Goal: Task Accomplishment & Management: Use online tool/utility

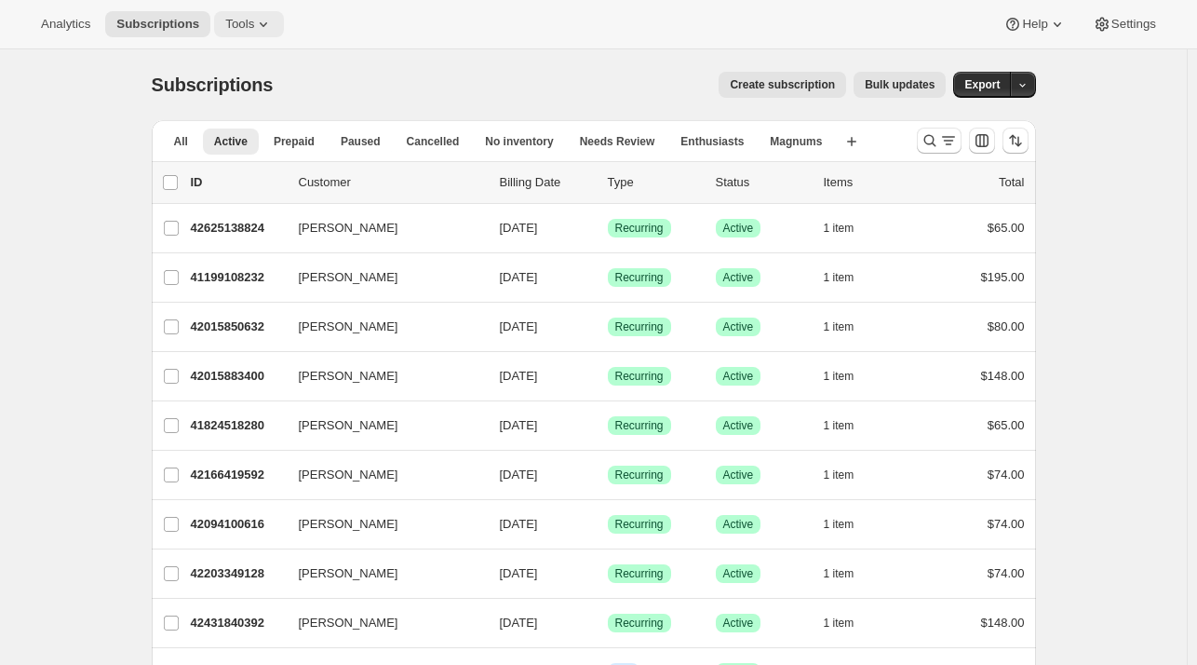
click at [243, 22] on span "Tools" at bounding box center [239, 24] width 29 height 15
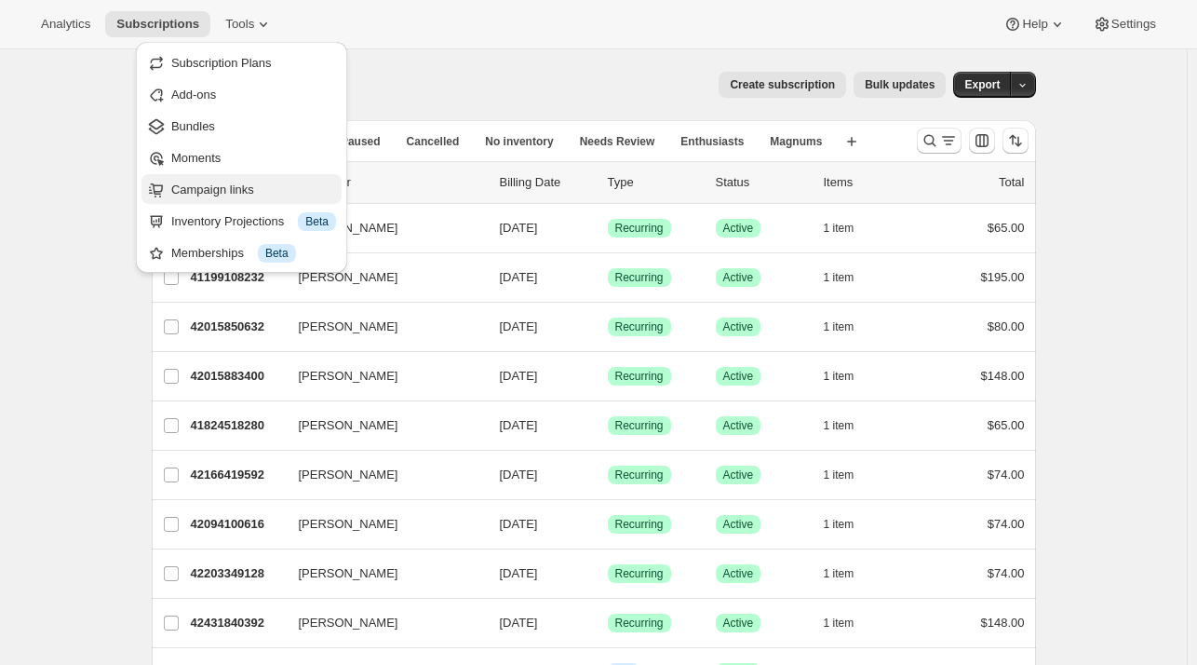
click at [227, 192] on span "Campaign links" at bounding box center [212, 189] width 83 height 14
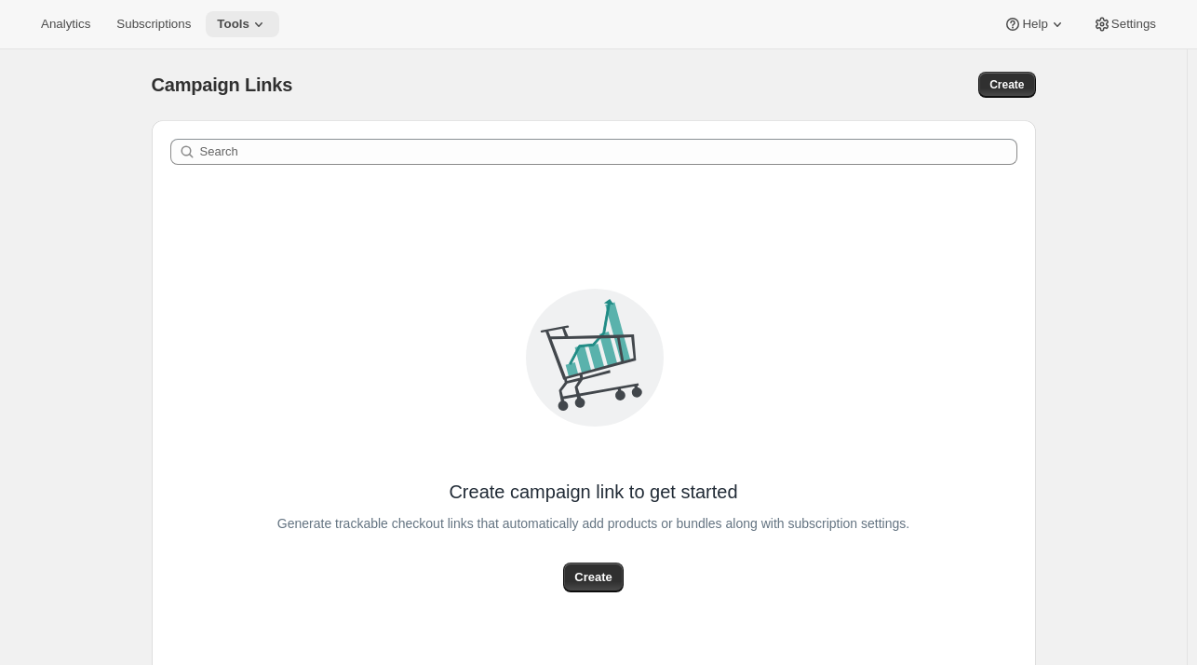
click at [235, 19] on span "Tools" at bounding box center [233, 24] width 33 height 15
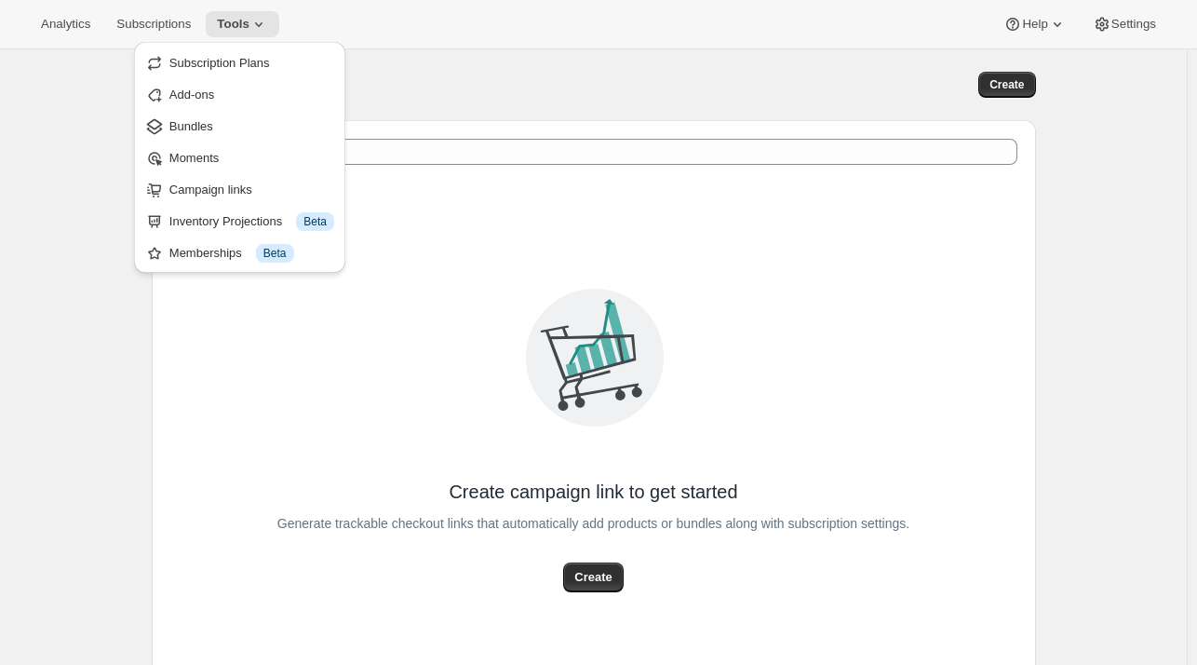
click at [468, 28] on div "Analytics Subscriptions Tools Help Settings" at bounding box center [598, 24] width 1197 height 49
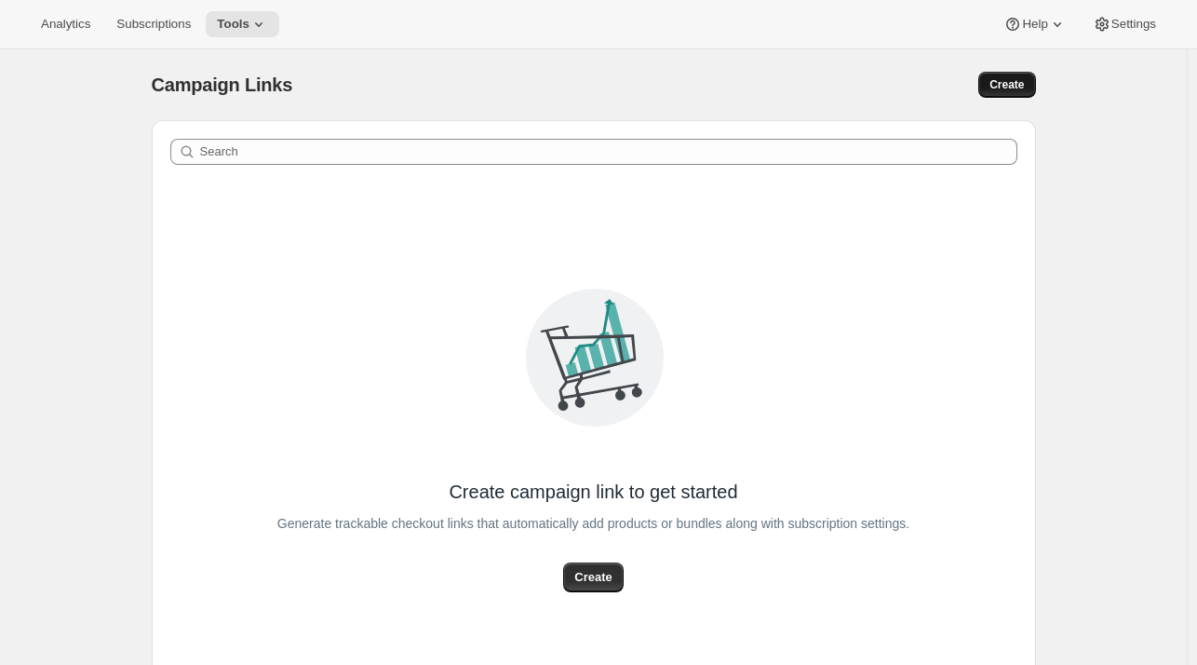
click at [1008, 83] on span "Create" at bounding box center [1006, 84] width 34 height 15
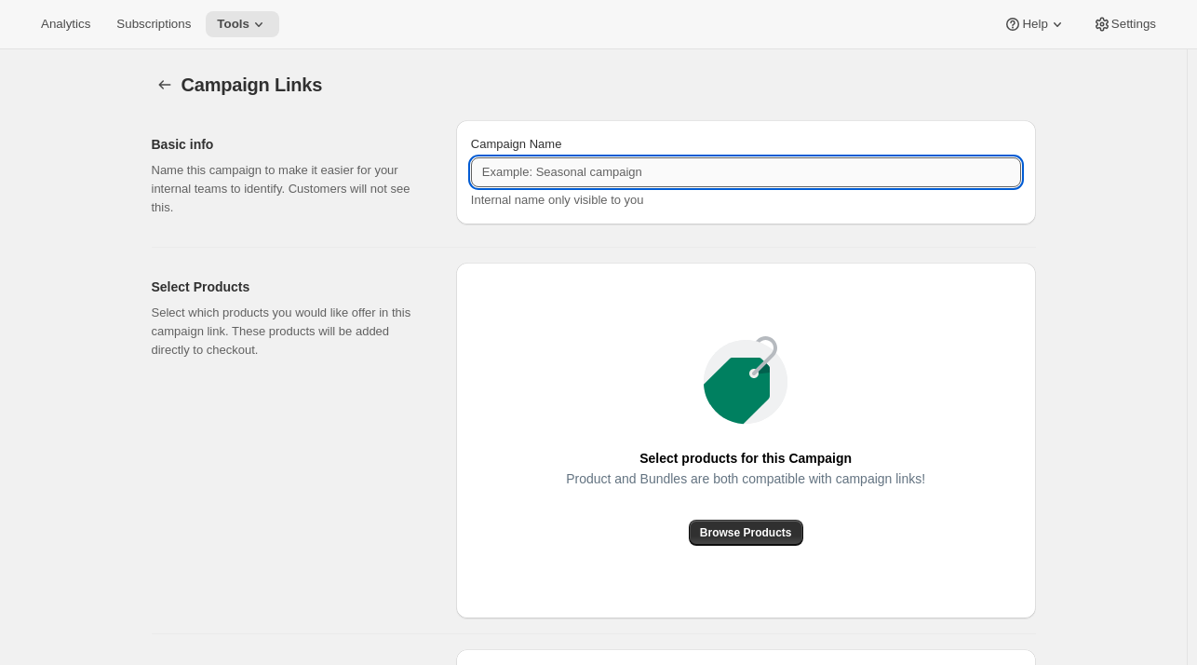
click at [625, 167] on input "Campaign Name" at bounding box center [746, 172] width 550 height 30
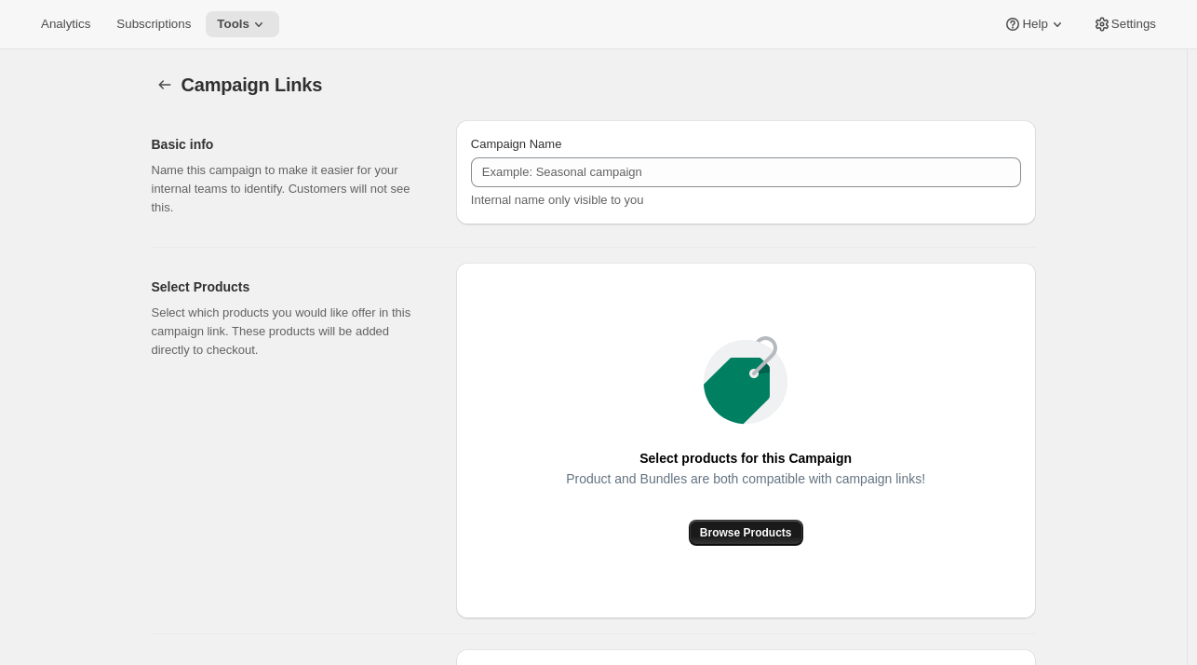
click at [763, 534] on span "Browse Products" at bounding box center [746, 532] width 92 height 15
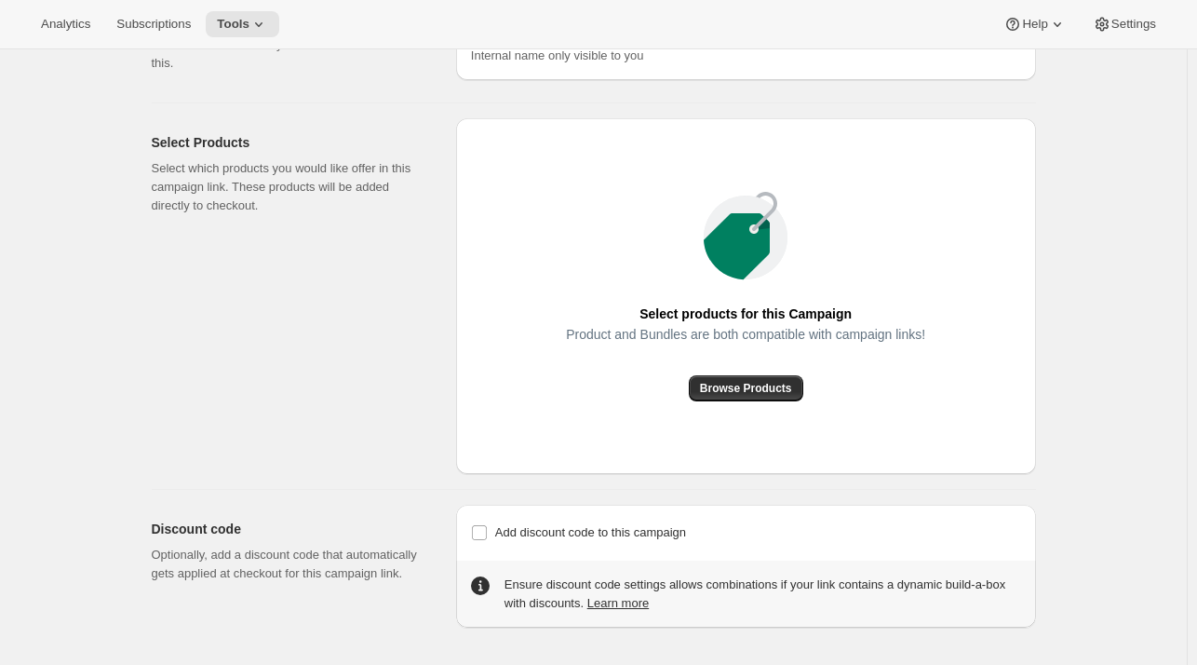
scroll to position [141, 0]
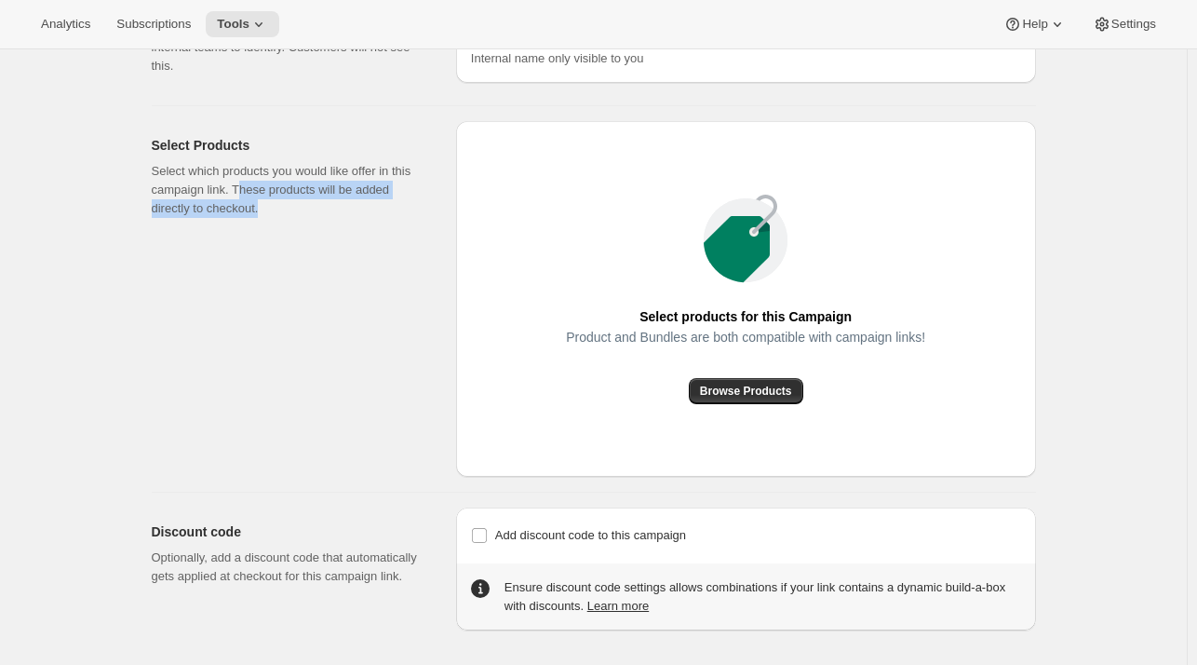
drag, startPoint x: 290, startPoint y: 213, endPoint x: 241, endPoint y: 183, distance: 57.6
click at [241, 183] on p "Select which products you would like offer in this campaign link. These product…" at bounding box center [289, 190] width 275 height 56
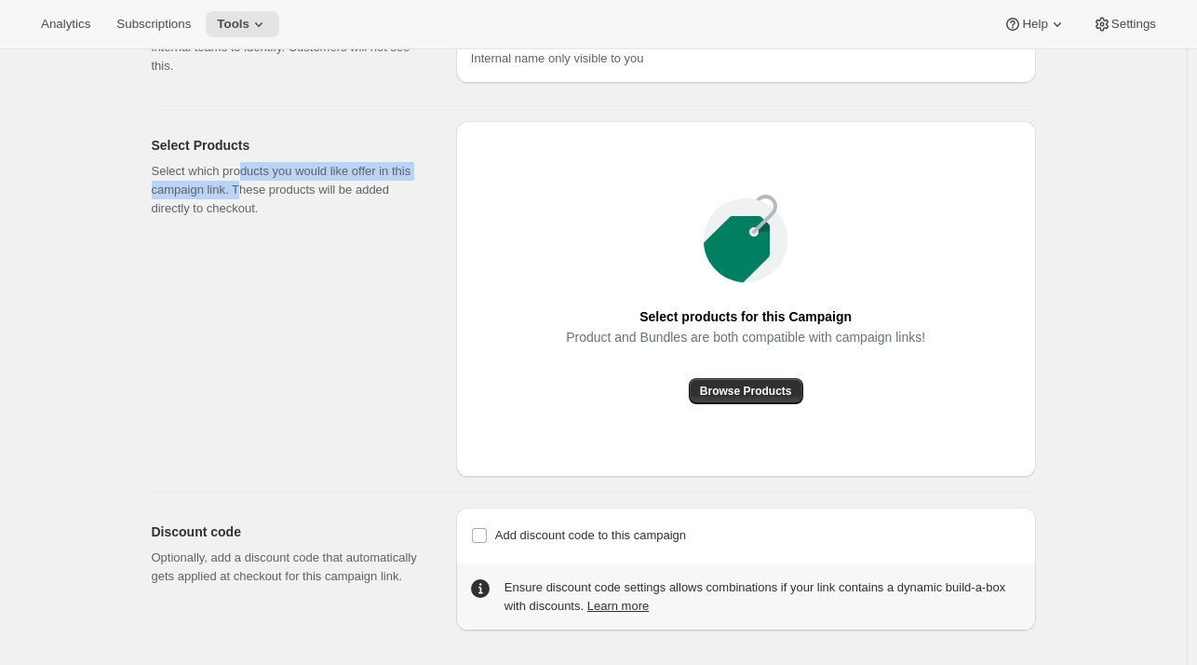
drag, startPoint x: 242, startPoint y: 176, endPoint x: 241, endPoint y: 187, distance: 11.2
click at [241, 187] on p "Select which products you would like offer in this campaign link. These product…" at bounding box center [289, 190] width 275 height 56
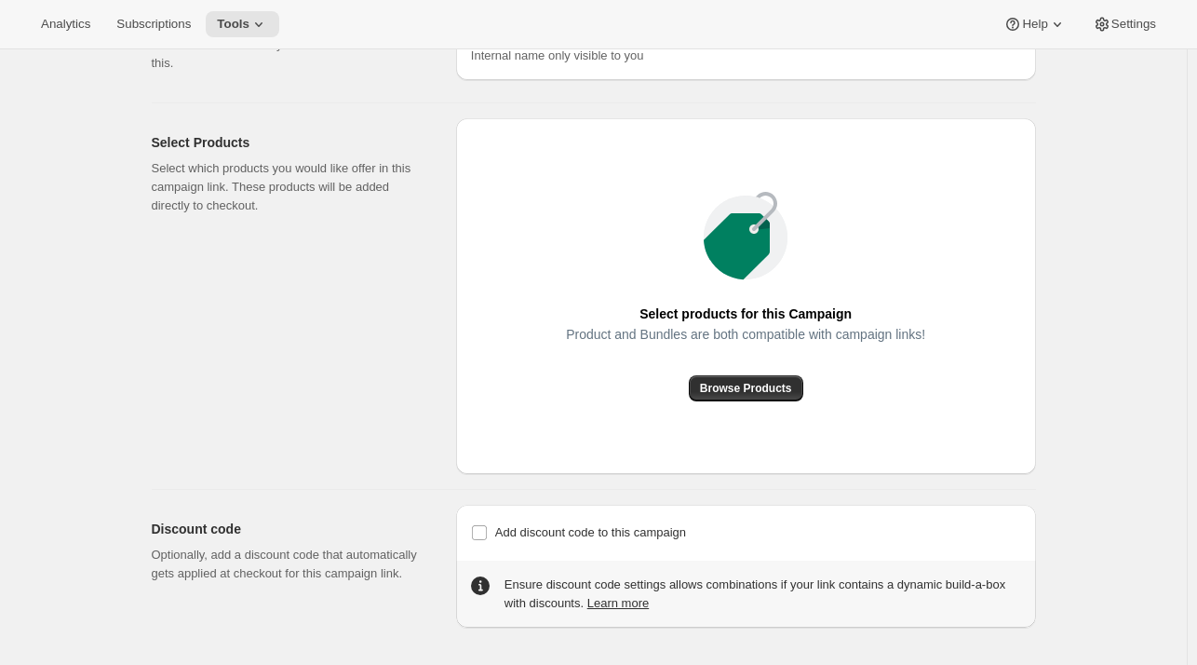
scroll to position [0, 0]
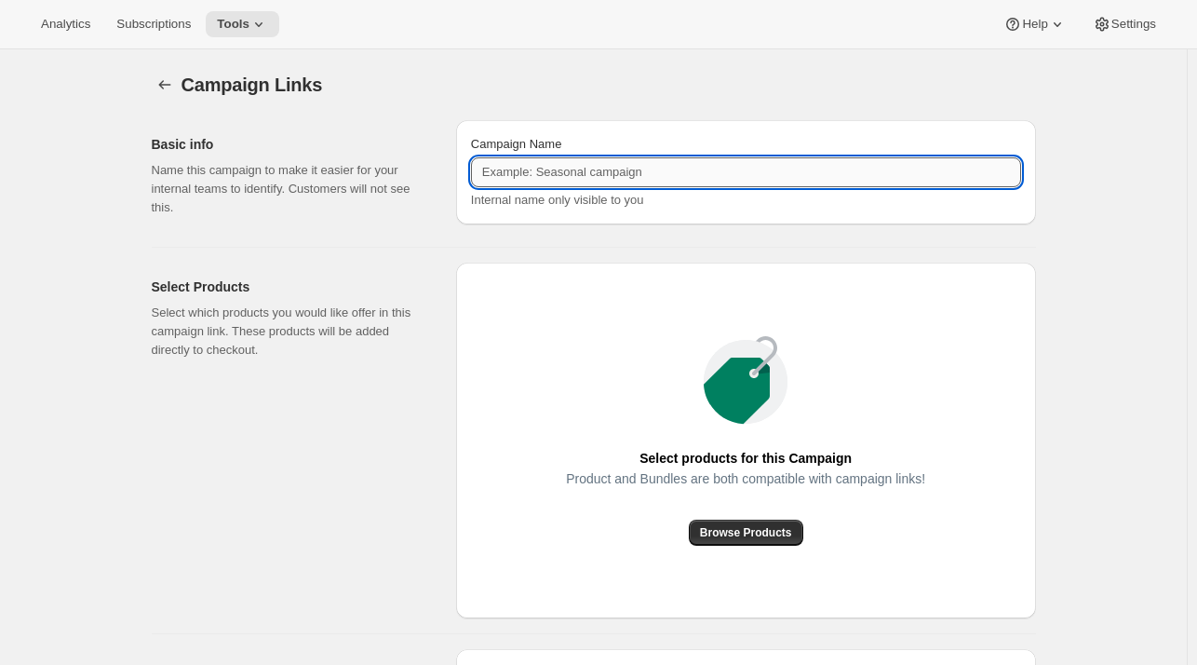
click at [533, 174] on input "Campaign Name" at bounding box center [746, 172] width 550 height 30
paste input "Magnum Club (Prepaid) (Premium)"
type input "Magnum Club (Prepaid) (Premium)"
click at [730, 536] on span "Browse Products" at bounding box center [746, 532] width 92 height 15
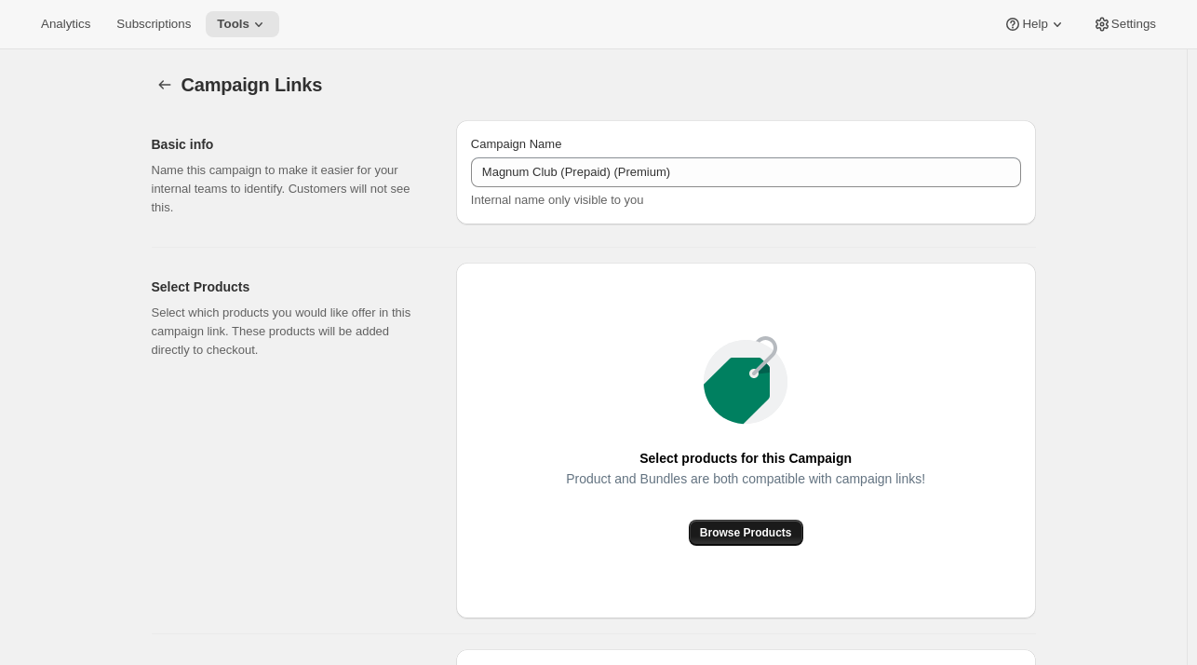
click at [748, 534] on span "Browse Products" at bounding box center [746, 532] width 92 height 15
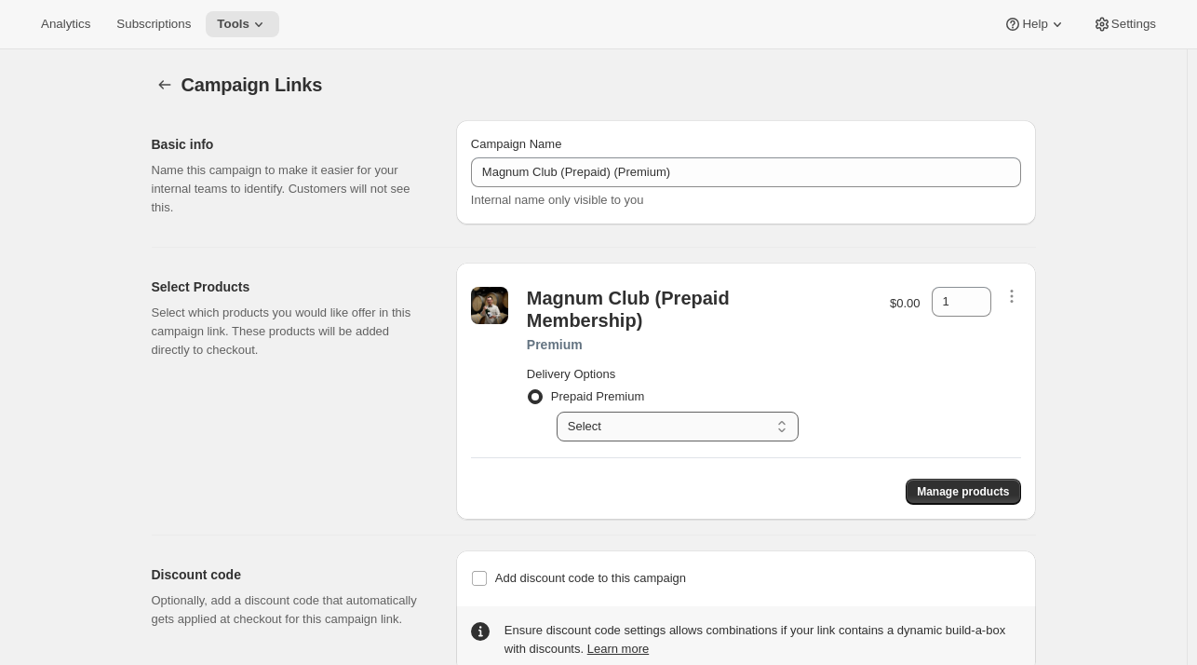
click at [618, 433] on select "Select Prepay for 3 bi-monthly deliveries (Half year), Autorenews Prepay for 6 …" at bounding box center [678, 426] width 242 height 30
select select "gid://shopify/SellingPlan/4292739208"
click at [560, 411] on select "Select Prepay for 3 bi-monthly deliveries (Half year), Autorenews Prepay for 6 …" at bounding box center [678, 426] width 242 height 30
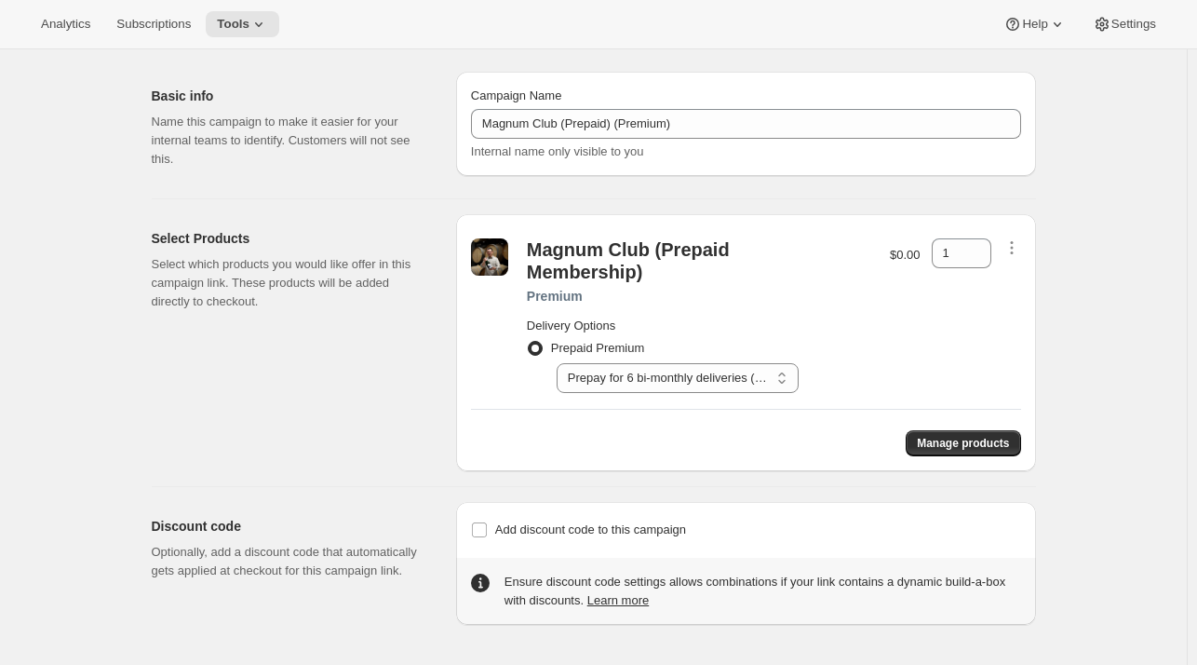
scroll to position [48, 0]
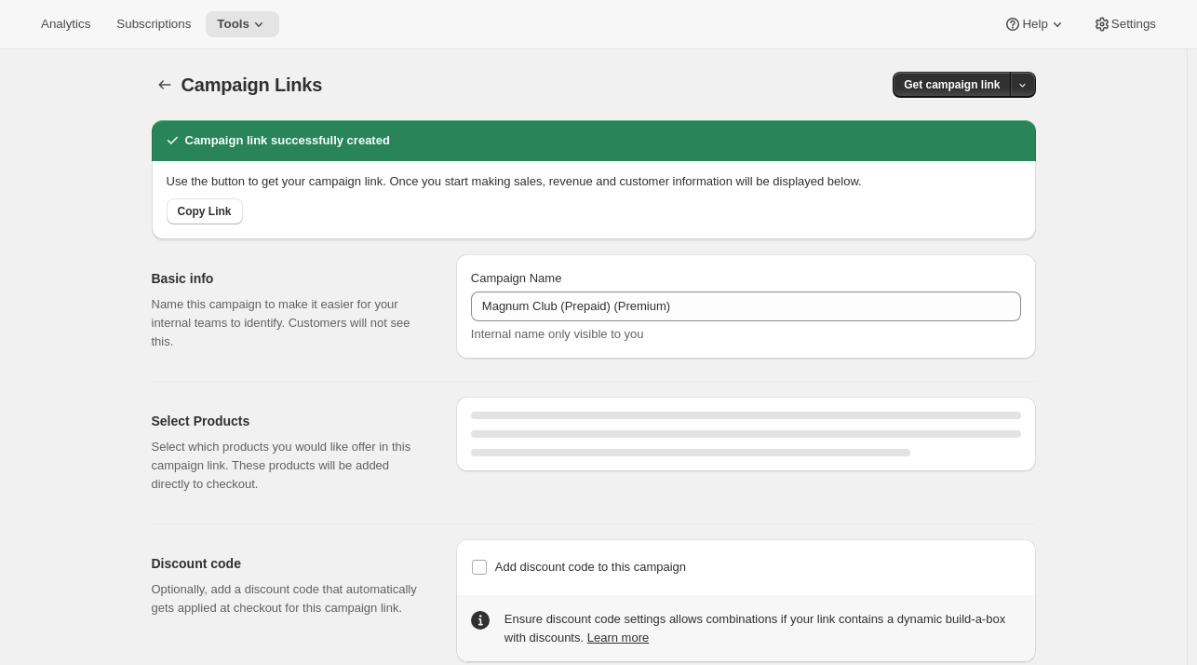
select select "gid://shopify/SellingPlan/4292739208"
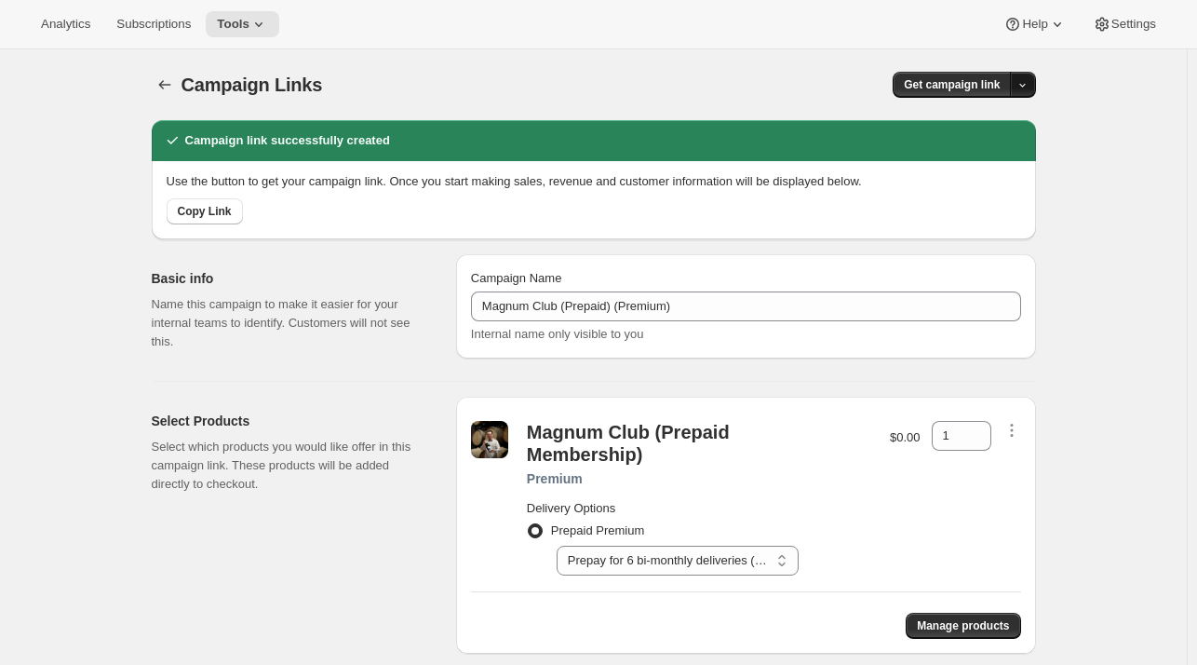
click at [1022, 87] on icon "button" at bounding box center [1022, 85] width 12 height 12
click at [982, 160] on span "QR Code" at bounding box center [1000, 154] width 50 height 14
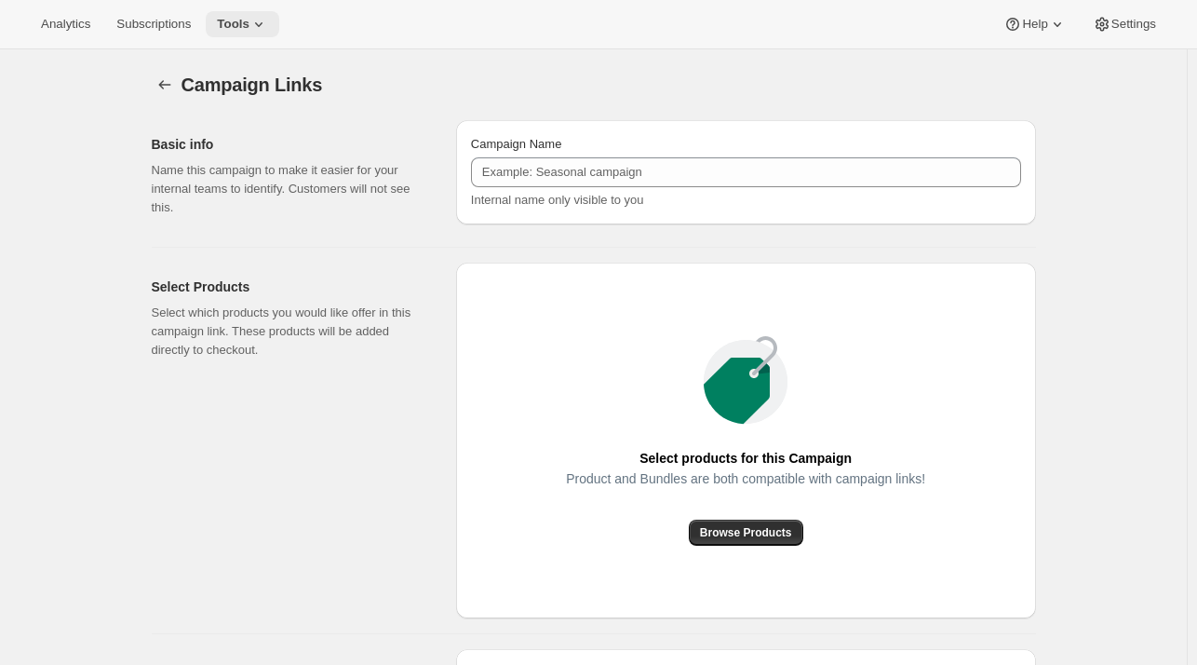
click at [249, 24] on icon at bounding box center [258, 24] width 19 height 19
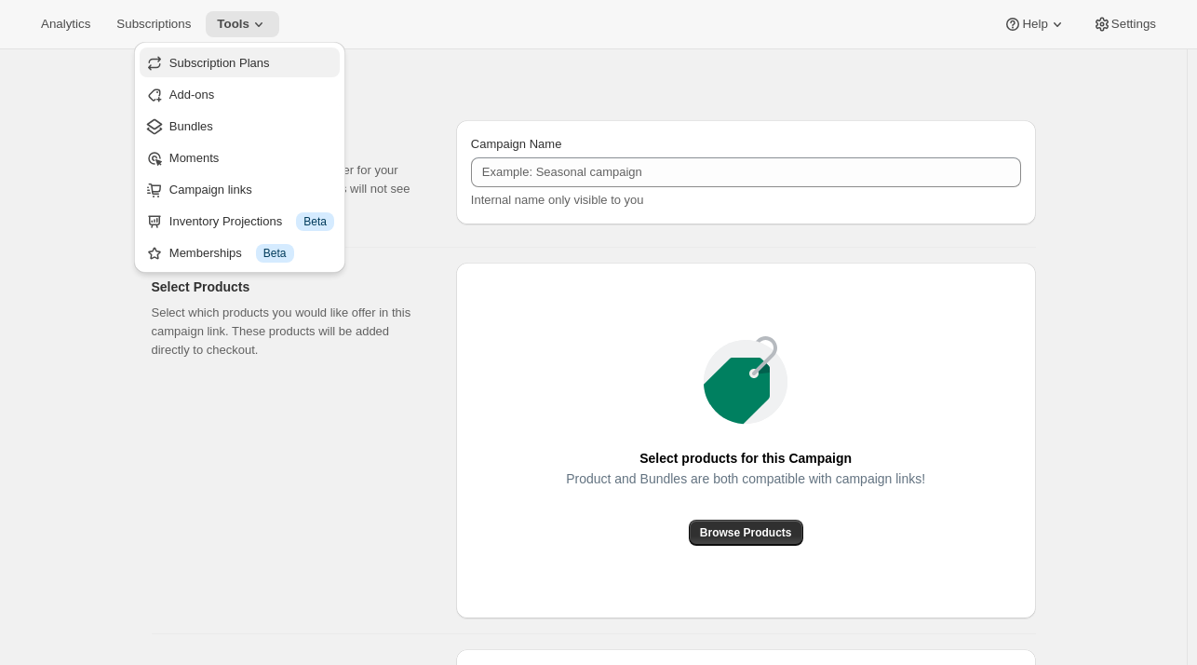
click at [220, 68] on span "Subscription Plans" at bounding box center [219, 63] width 101 height 14
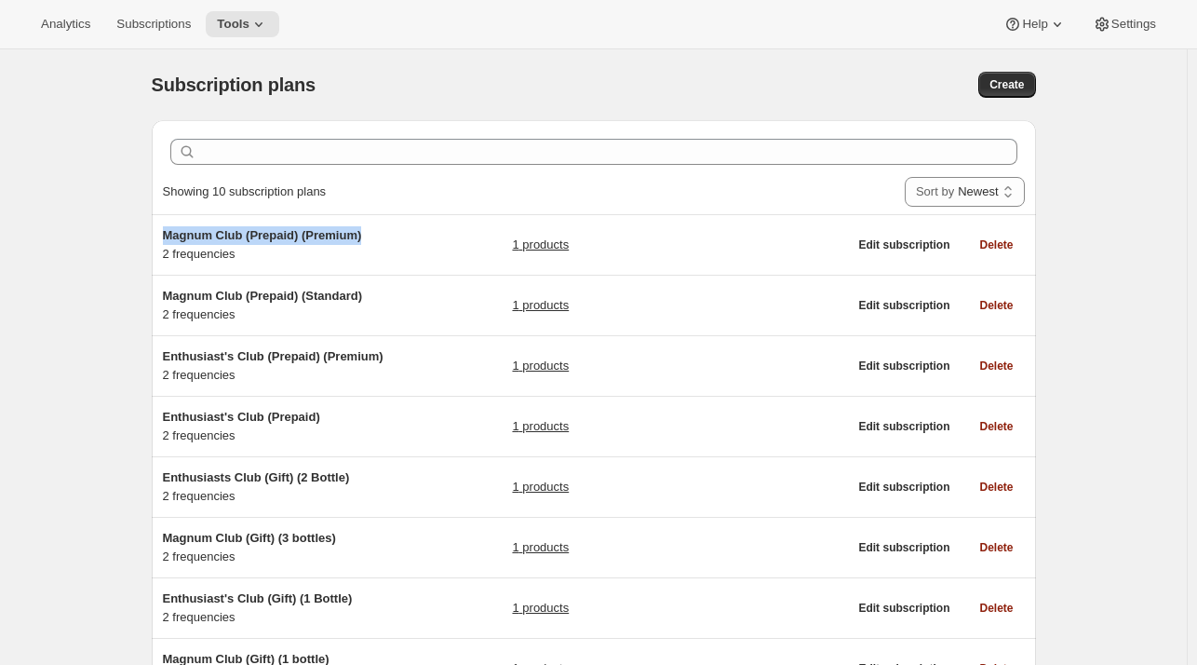
drag, startPoint x: 378, startPoint y: 237, endPoint x: 109, endPoint y: 225, distance: 269.3
click at [109, 225] on div "Subscription plans. This page is ready Subscription plans Create Clear Showing …" at bounding box center [593, 497] width 1187 height 896
copy span "Magnum Club (Prepaid) (Premium)"
click at [149, 17] on span "Subscriptions" at bounding box center [153, 24] width 74 height 15
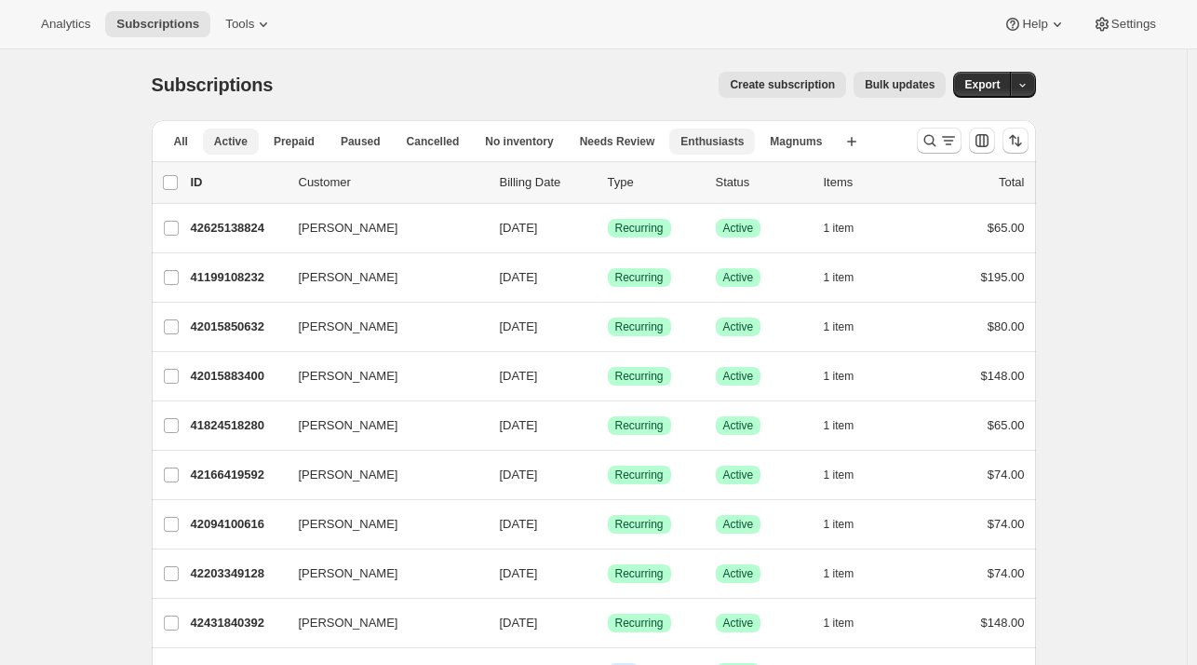
click at [680, 135] on span "Enthusiasts" at bounding box center [711, 141] width 63 height 15
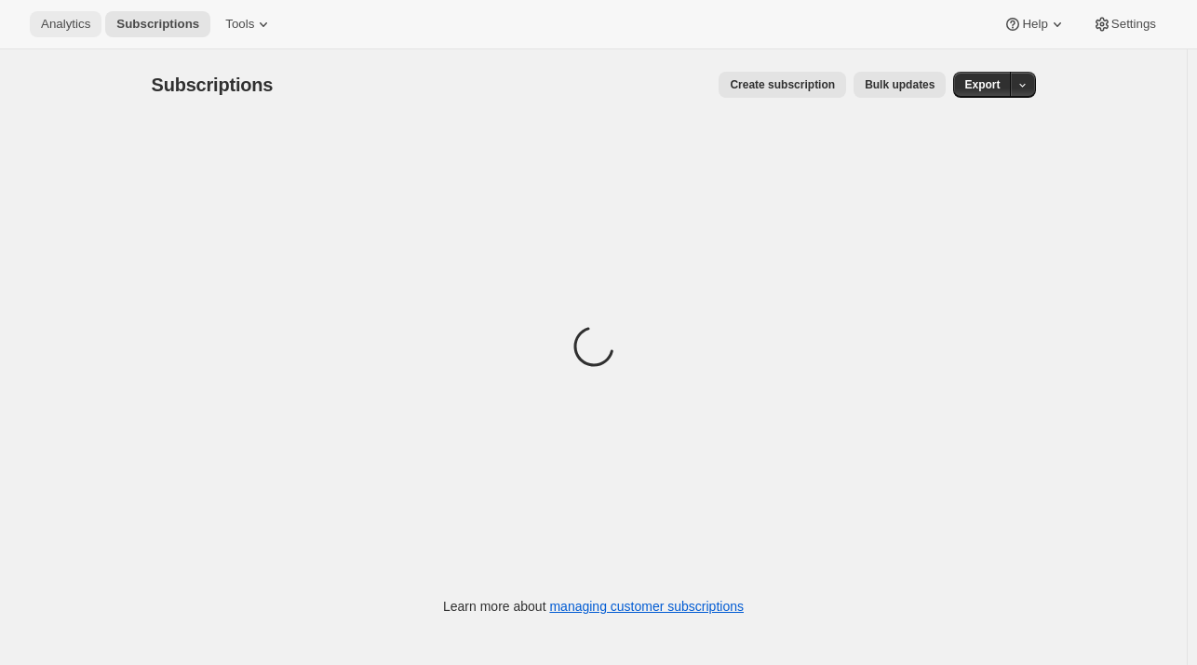
drag, startPoint x: 168, startPoint y: 31, endPoint x: 82, endPoint y: 34, distance: 85.7
click at [82, 34] on div "Analytics Subscriptions Tools" at bounding box center [157, 24] width 254 height 26
click at [82, 34] on button "Analytics" at bounding box center [66, 24] width 72 height 26
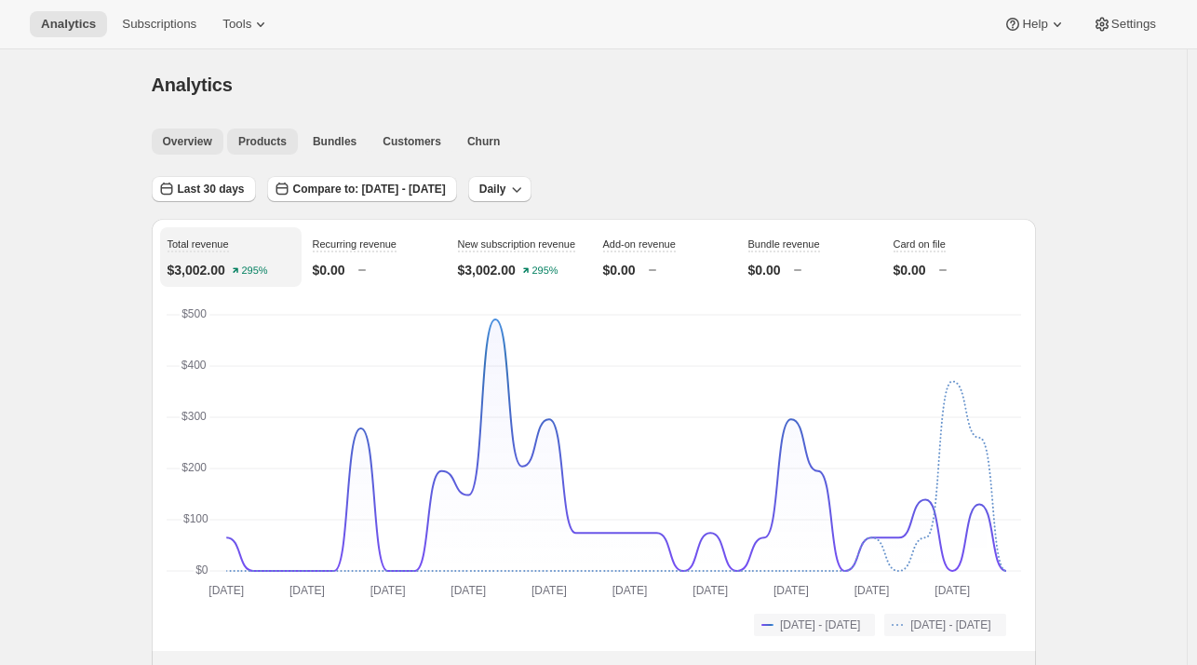
click at [272, 143] on span "Products" at bounding box center [262, 141] width 48 height 15
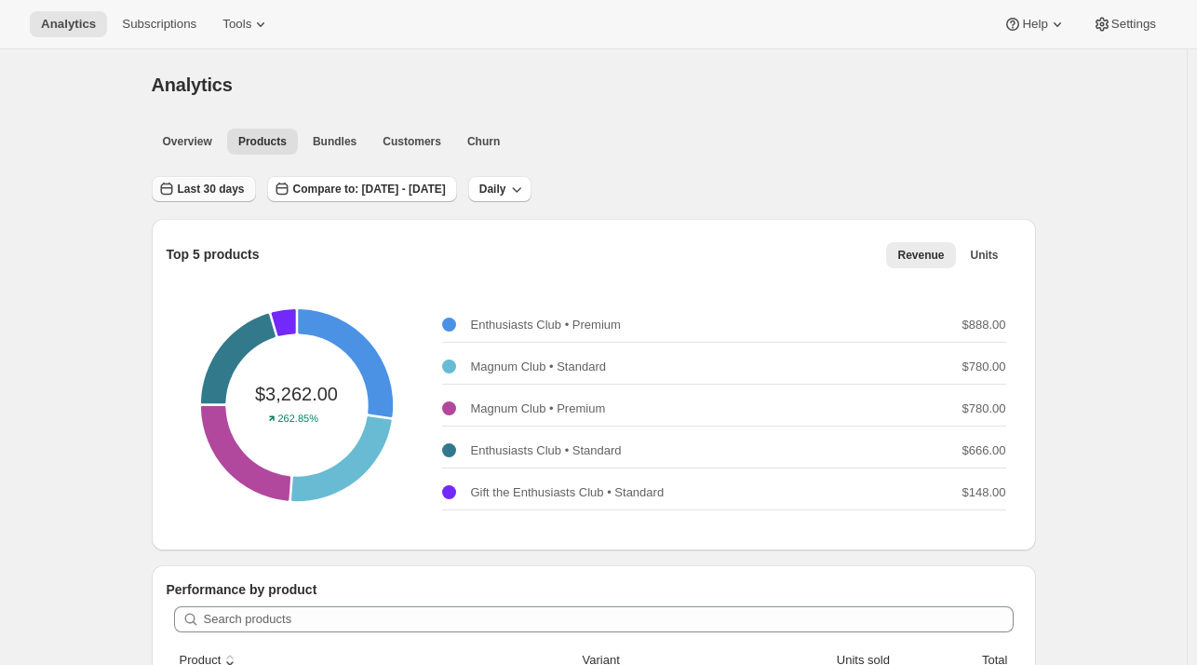
click at [217, 192] on span "Last 30 days" at bounding box center [211, 188] width 67 height 15
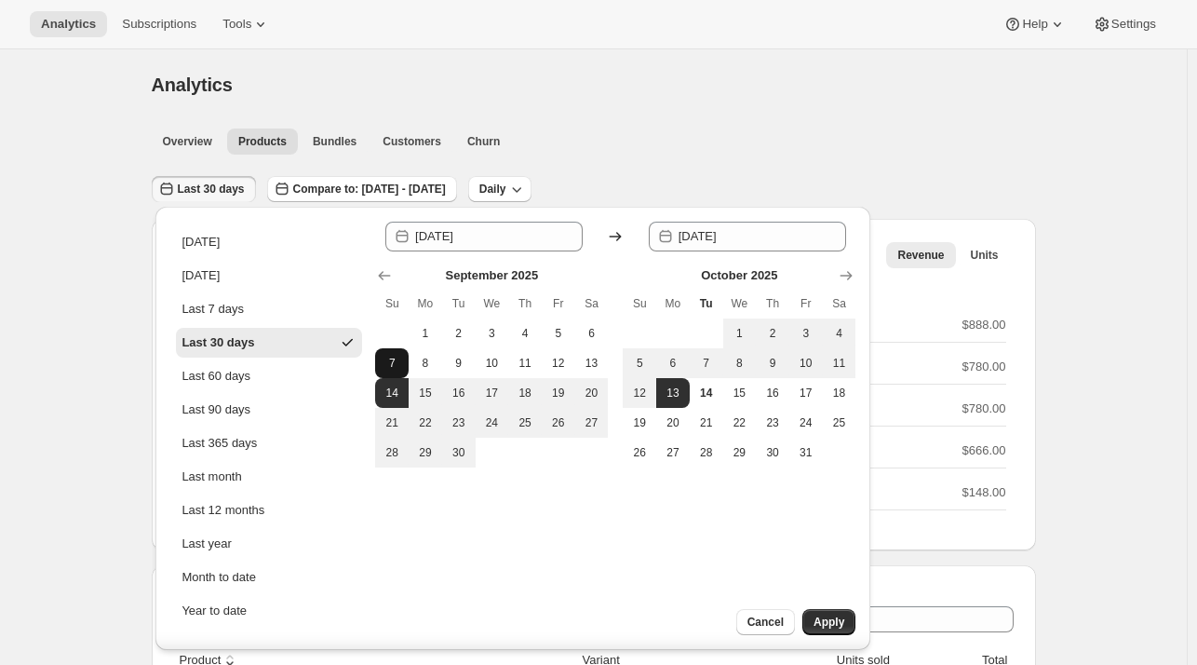
click at [393, 366] on span "7" at bounding box center [392, 363] width 19 height 15
type input "2025-09-07"
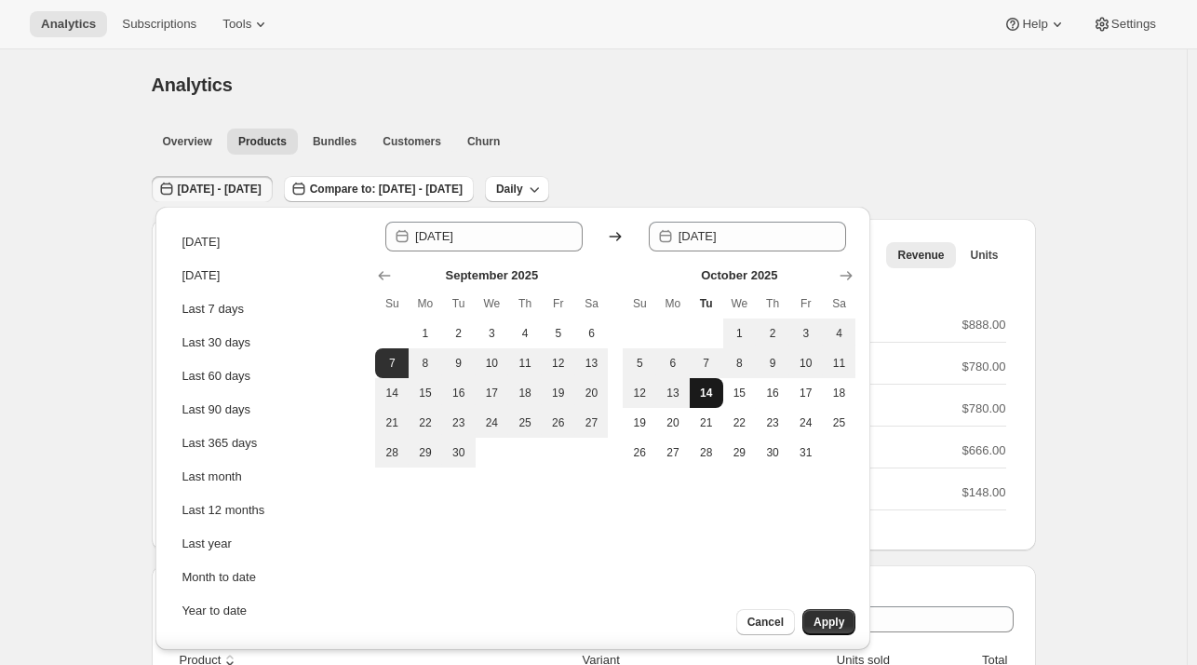
drag, startPoint x: 722, startPoint y: 391, endPoint x: 711, endPoint y: 389, distance: 11.3
click at [711, 389] on tr "12 13 14 15 16 17 18" at bounding box center [739, 393] width 233 height 30
click at [711, 389] on span "14" at bounding box center [706, 392] width 19 height 15
type input "2025-10-14"
click at [821, 628] on span "Apply" at bounding box center [828, 621] width 31 height 15
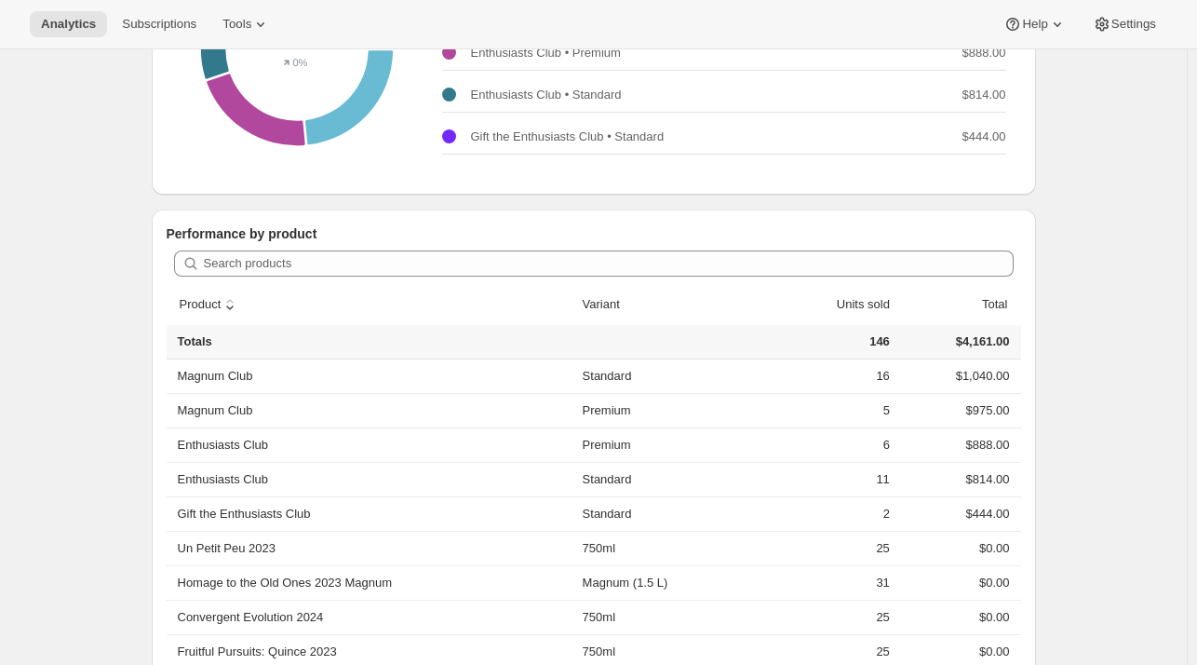
scroll to position [401, 0]
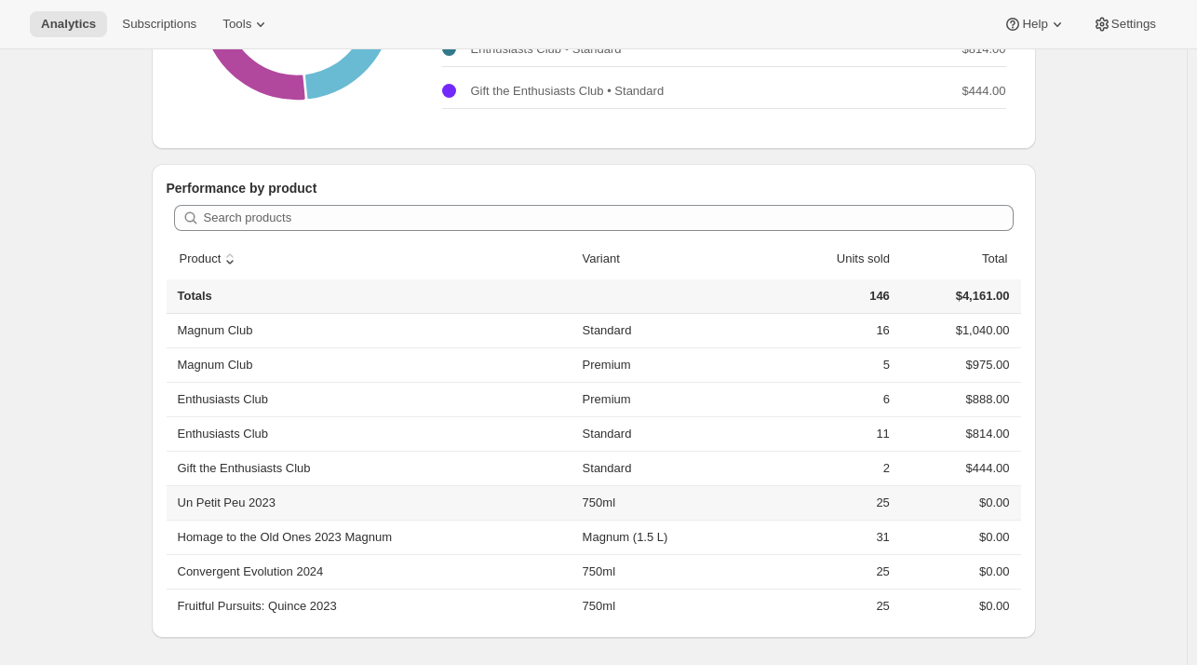
click at [883, 500] on td "25" at bounding box center [821, 502] width 147 height 34
click at [1086, 451] on div "Analytics. This page is ready Analytics Overview Products Bundles Customers Chu…" at bounding box center [593, 157] width 1187 height 1019
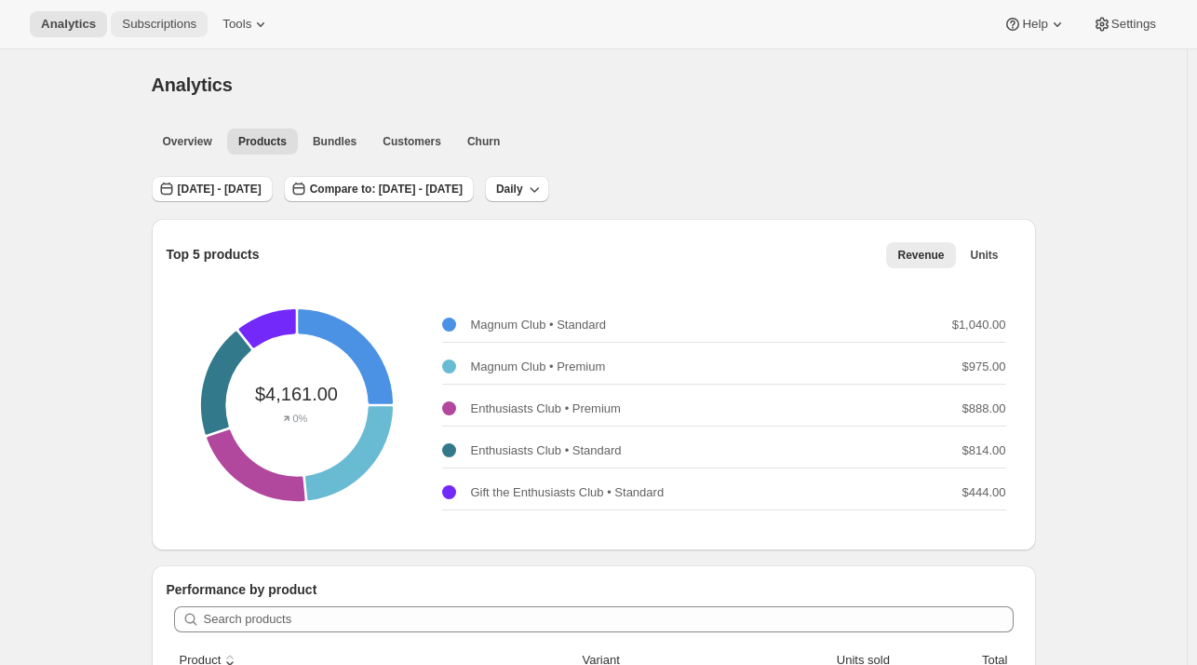
click at [164, 13] on button "Subscriptions" at bounding box center [159, 24] width 97 height 26
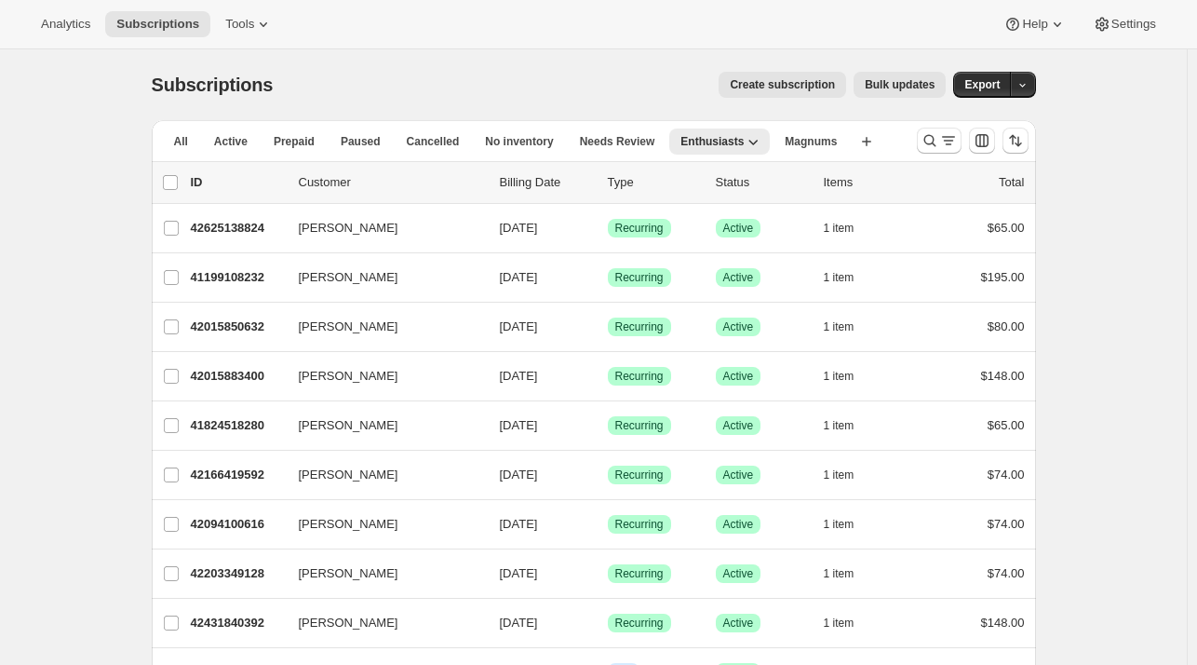
click at [216, 121] on div "All Active Prepaid Paused Cancelled No inventory Needs Review Enthusiasts Magnu…" at bounding box center [527, 140] width 750 height 41
click at [225, 137] on span "Active" at bounding box center [231, 141] width 34 height 15
click at [1039, 31] on span "Help" at bounding box center [1034, 24] width 25 height 15
click at [1021, 84] on icon "button" at bounding box center [1022, 85] width 12 height 12
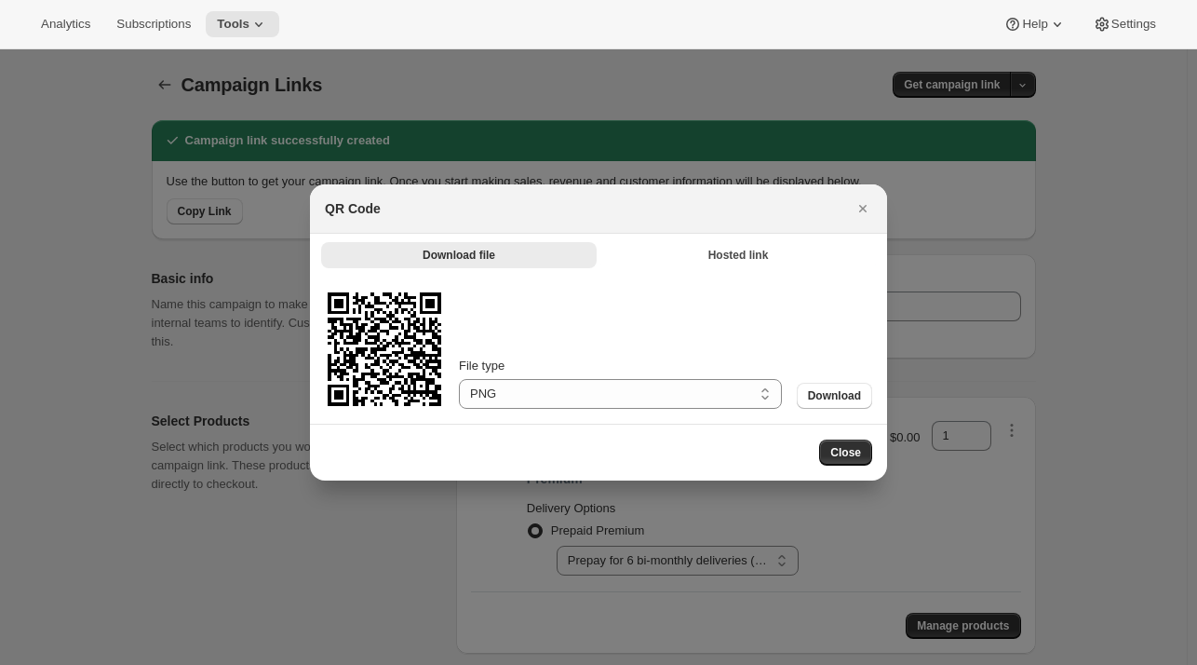
select select "gid://shopify/SellingPlan/4292739208"
